Goal: Task Accomplishment & Management: Manage account settings

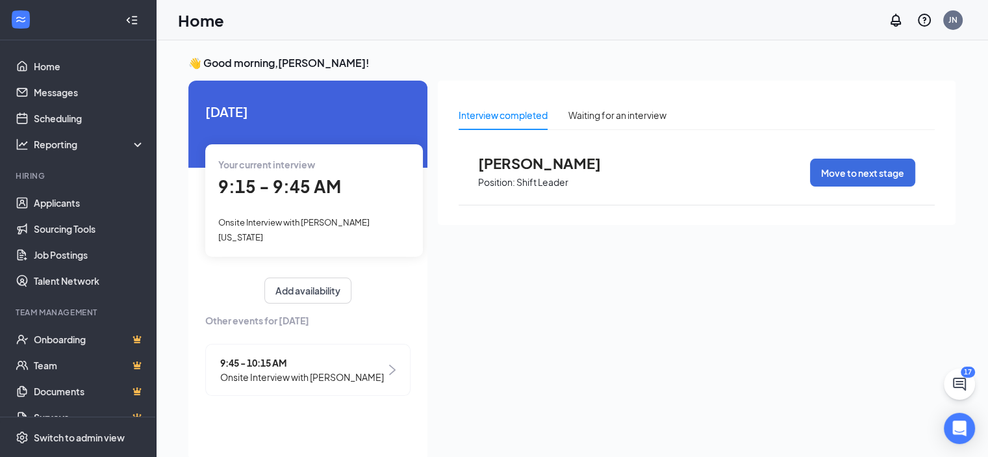
click at [350, 370] on span "Onsite Interview with [PERSON_NAME]" at bounding box center [302, 377] width 164 height 14
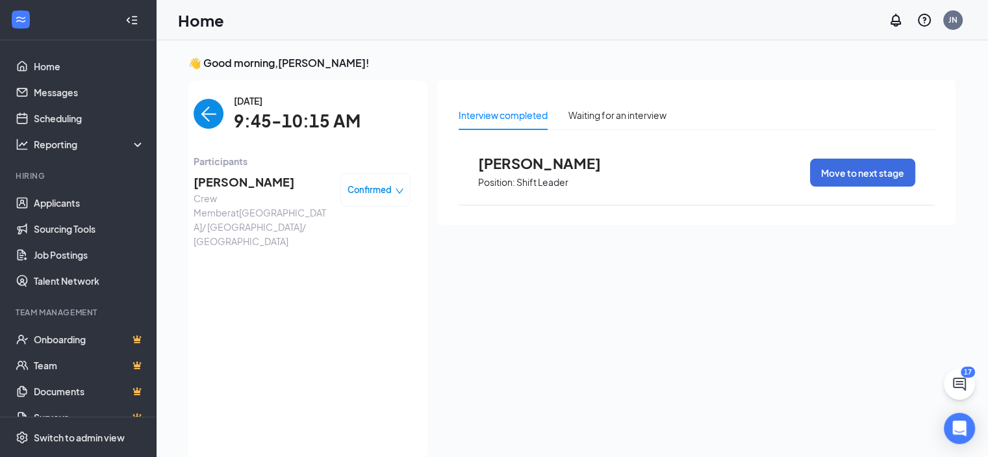
scroll to position [5, 0]
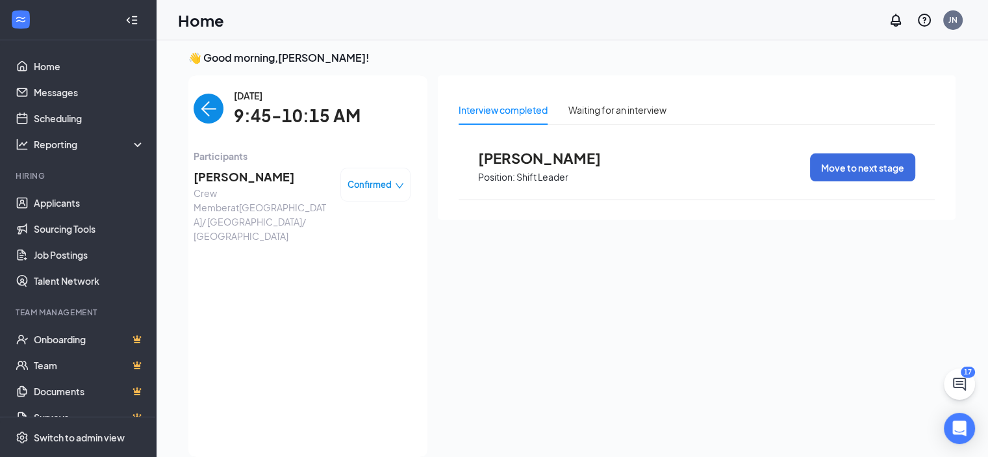
click at [373, 188] on span "Confirmed" at bounding box center [370, 184] width 44 height 13
click at [352, 246] on span "Mark complete" at bounding box center [336, 244] width 65 height 14
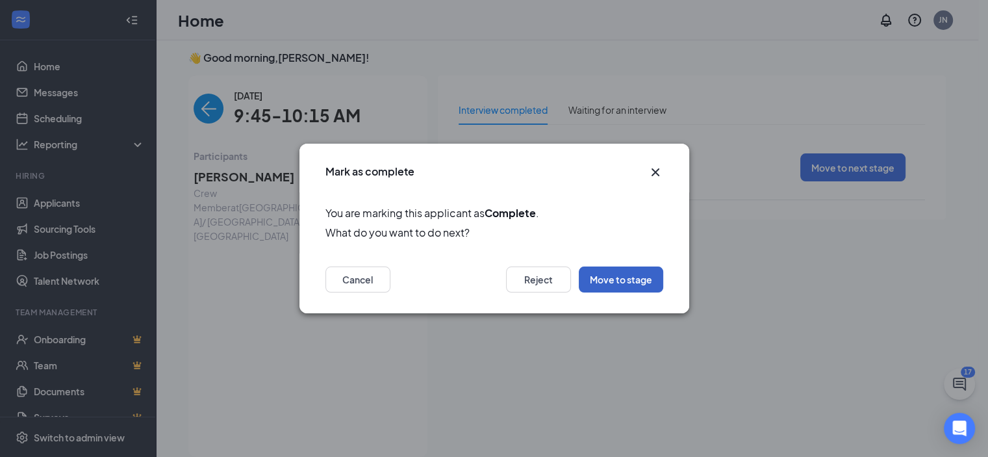
click at [647, 283] on button "Move to stage" at bounding box center [621, 279] width 84 height 26
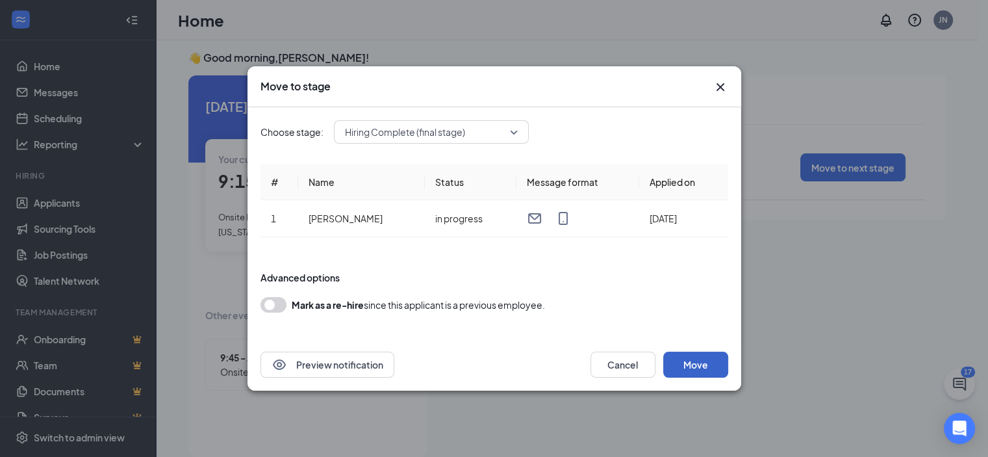
click at [701, 369] on button "Move" at bounding box center [696, 365] width 65 height 26
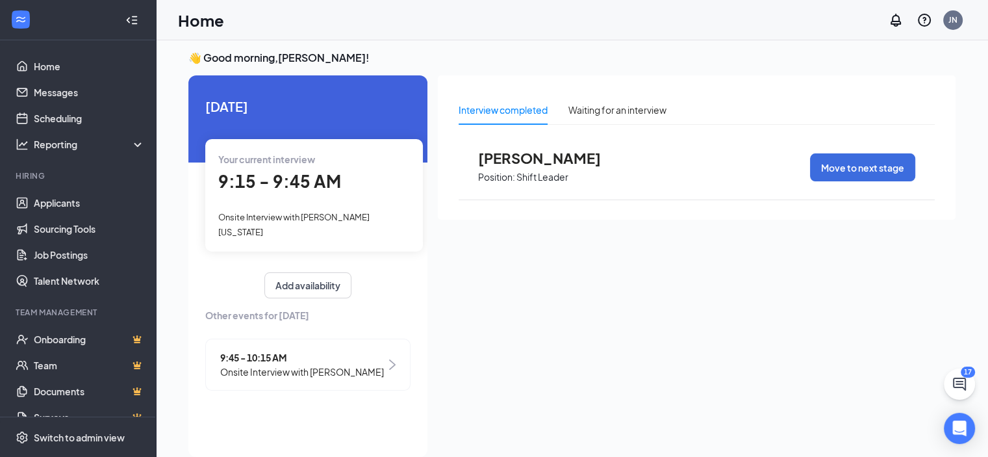
click at [270, 192] on div "9:15 - 9:45 AM" at bounding box center [314, 181] width 192 height 27
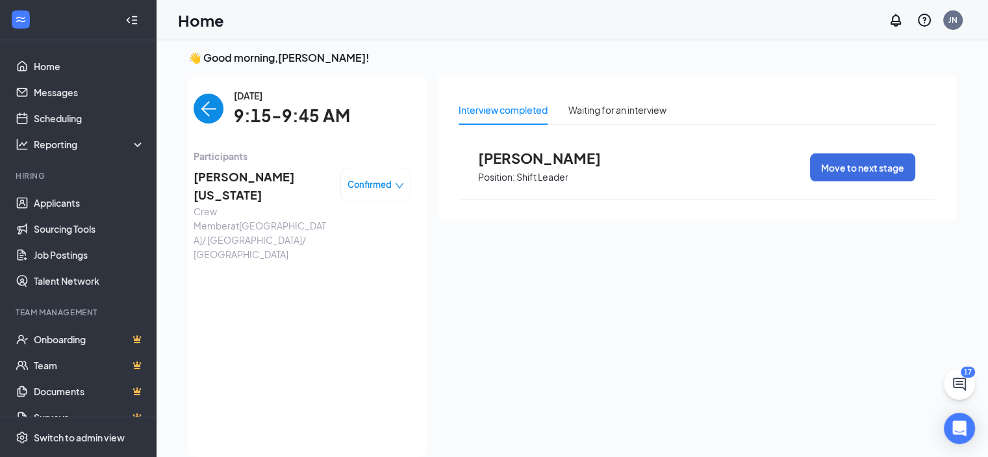
click at [377, 179] on span "Confirmed" at bounding box center [370, 184] width 44 height 13
click at [360, 242] on span "Mark complete" at bounding box center [336, 244] width 65 height 14
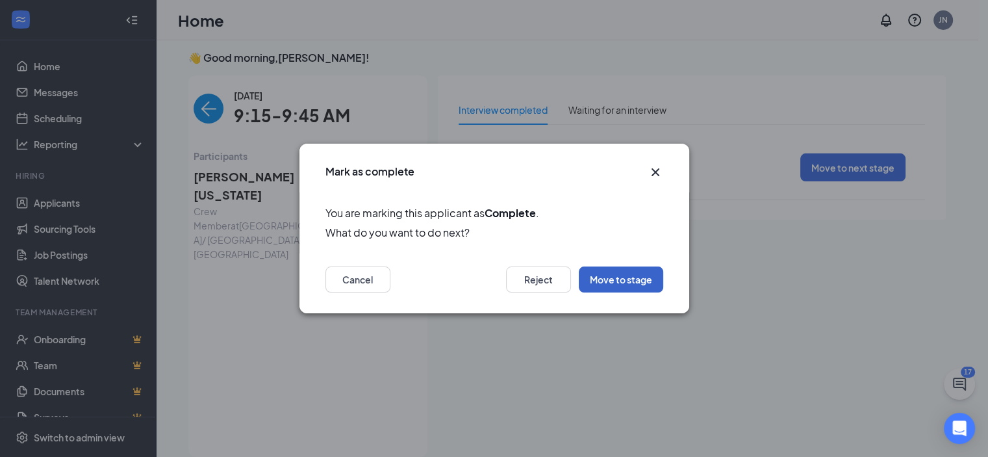
click at [599, 272] on button "Move to stage" at bounding box center [621, 279] width 84 height 26
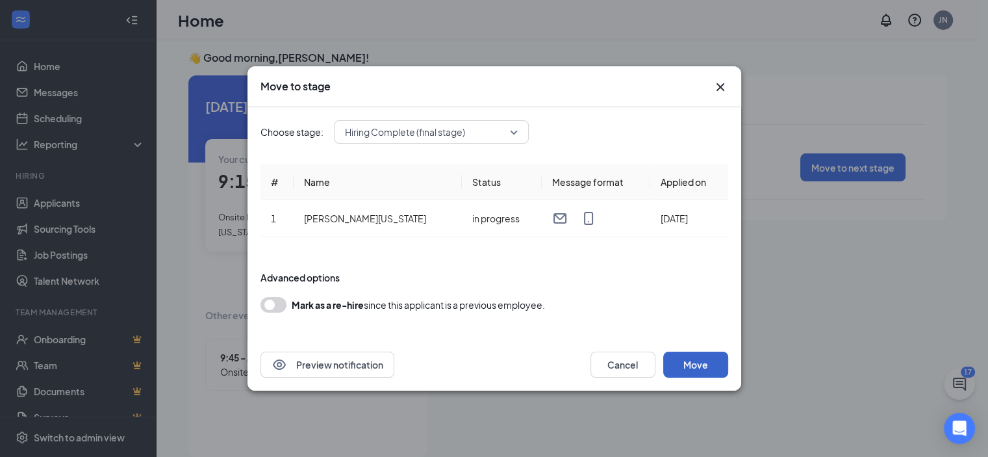
click at [686, 364] on button "Move" at bounding box center [696, 365] width 65 height 26
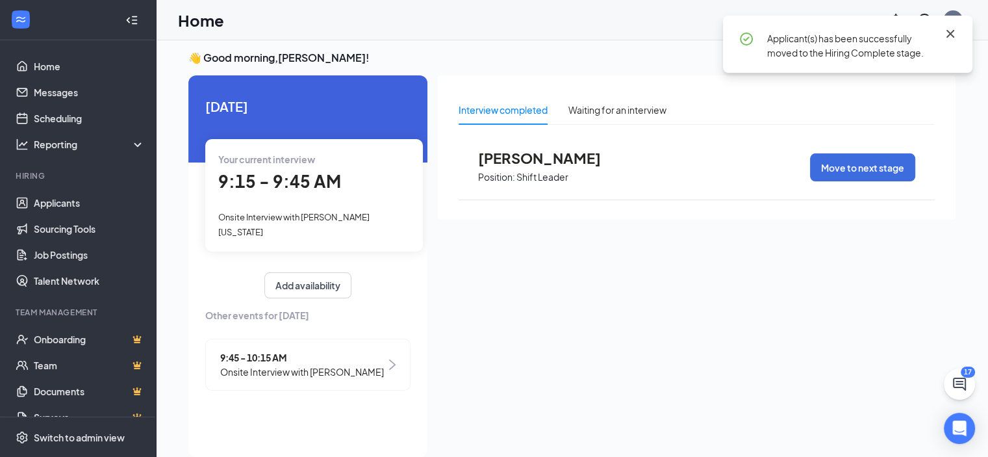
click at [949, 34] on icon "Cross" at bounding box center [951, 34] width 8 height 8
